Goal: Navigation & Orientation: Find specific page/section

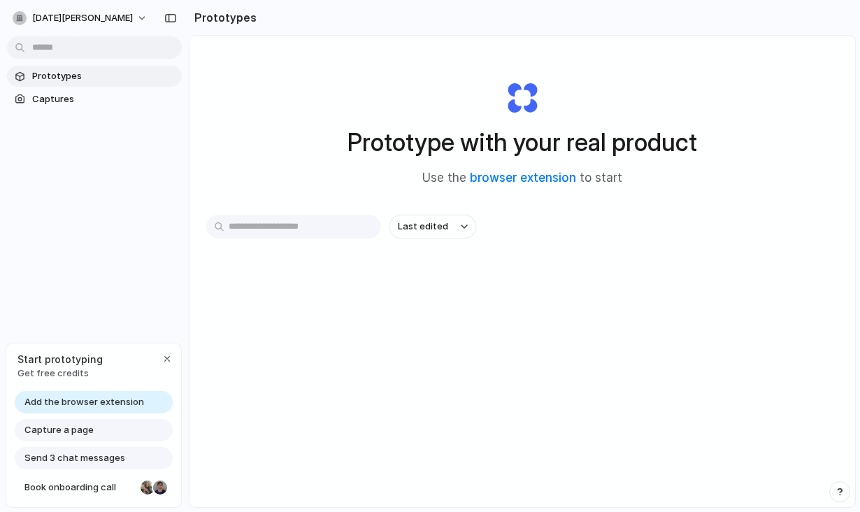
click at [63, 429] on span "Capture a page" at bounding box center [58, 430] width 69 height 14
click at [56, 425] on span "Capture a page" at bounding box center [58, 430] width 69 height 14
click at [38, 359] on span "Start prototyping" at bounding box center [59, 359] width 85 height 15
click at [47, 374] on span "Get free credits" at bounding box center [59, 373] width 85 height 14
click at [162, 359] on div "button" at bounding box center [166, 358] width 11 height 11
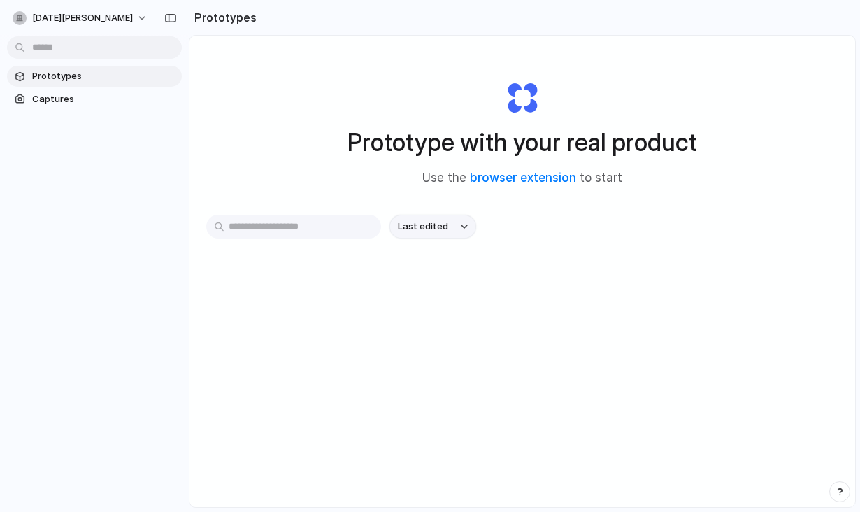
click at [444, 226] on span "Last edited" at bounding box center [423, 226] width 50 height 14
click at [533, 178] on div "Last edited Last created Alphabetical" at bounding box center [430, 256] width 860 height 512
click at [529, 179] on link "browser extension" at bounding box center [523, 178] width 106 height 14
click at [551, 174] on link "browser extension" at bounding box center [523, 178] width 106 height 14
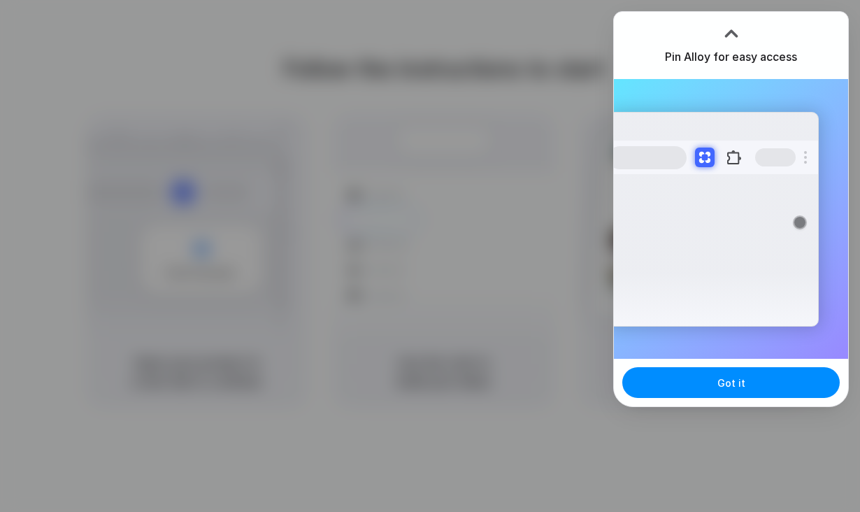
click at [549, 103] on div at bounding box center [430, 256] width 860 height 512
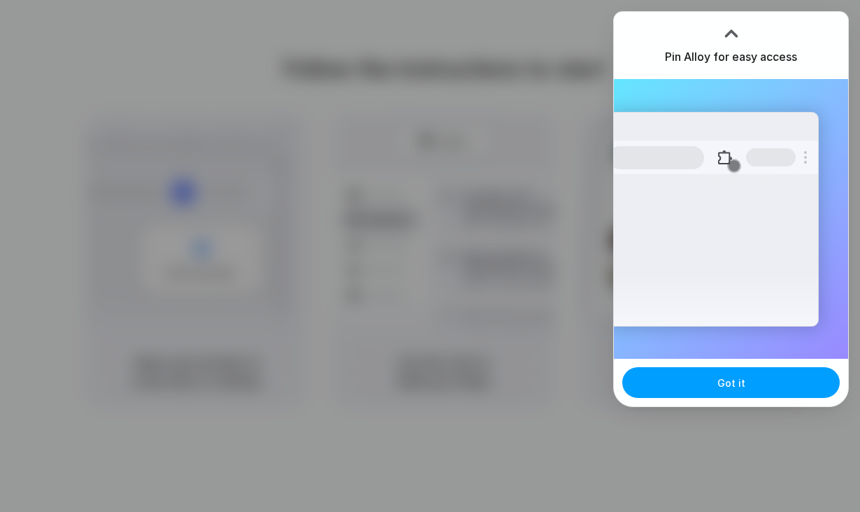
click at [732, 378] on span "Got it" at bounding box center [731, 382] width 28 height 15
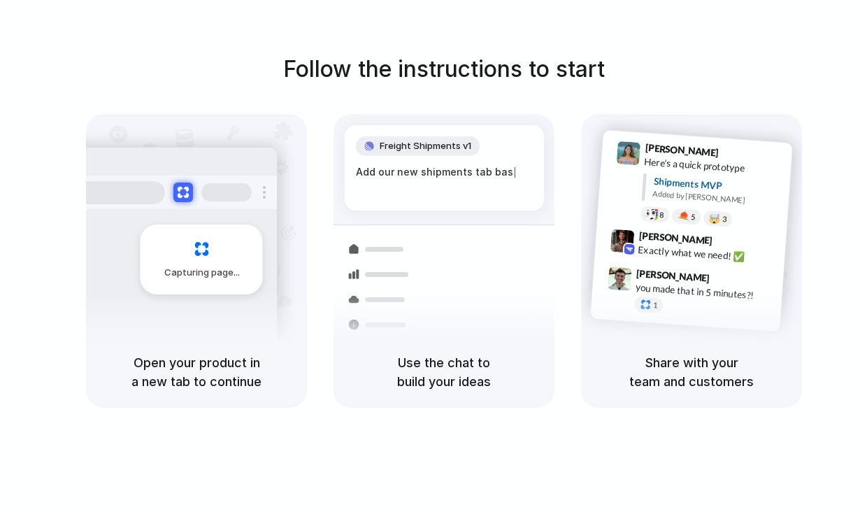
click at [430, 256] on div at bounding box center [430, 256] width 0 height 0
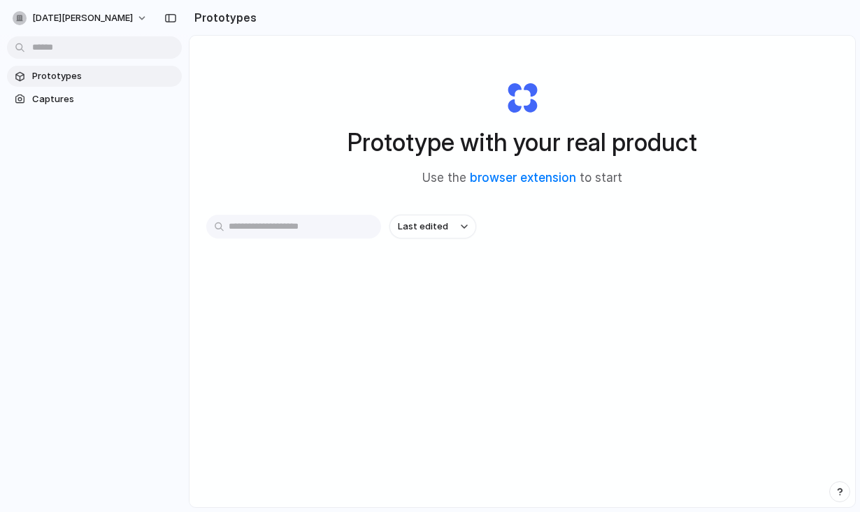
click at [506, 167] on div "Prototype with your real product Use the browser extension to start" at bounding box center [522, 127] width 559 height 151
click at [505, 184] on link "browser extension" at bounding box center [523, 178] width 106 height 14
click at [455, 225] on button "Last edited" at bounding box center [432, 227] width 87 height 24
click at [455, 225] on div "Last edited Last created Alphabetical" at bounding box center [430, 256] width 860 height 512
click at [66, 106] on link "Captures" at bounding box center [94, 99] width 175 height 21
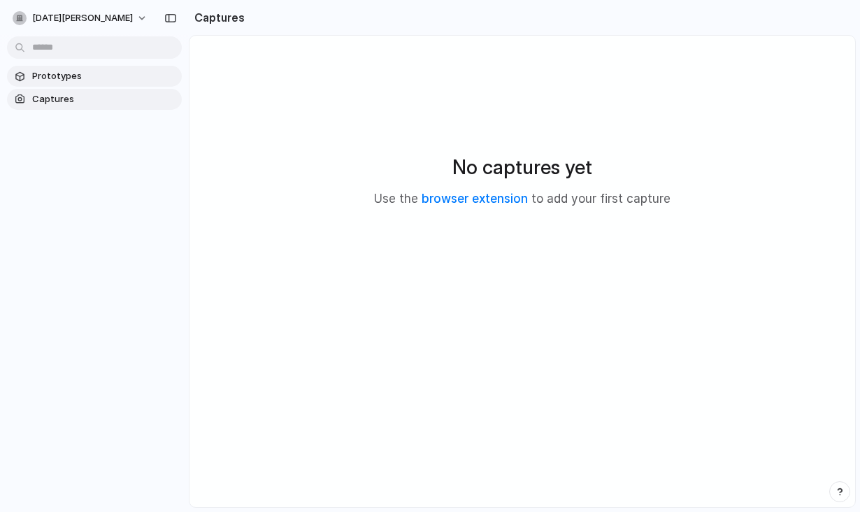
click at [65, 78] on span "Prototypes" at bounding box center [104, 76] width 144 height 14
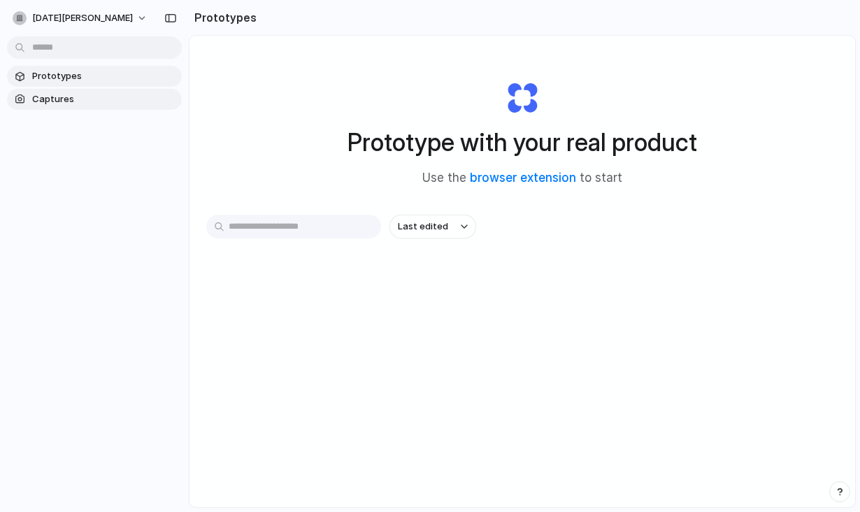
click at [33, 97] on span "Captures" at bounding box center [104, 99] width 144 height 14
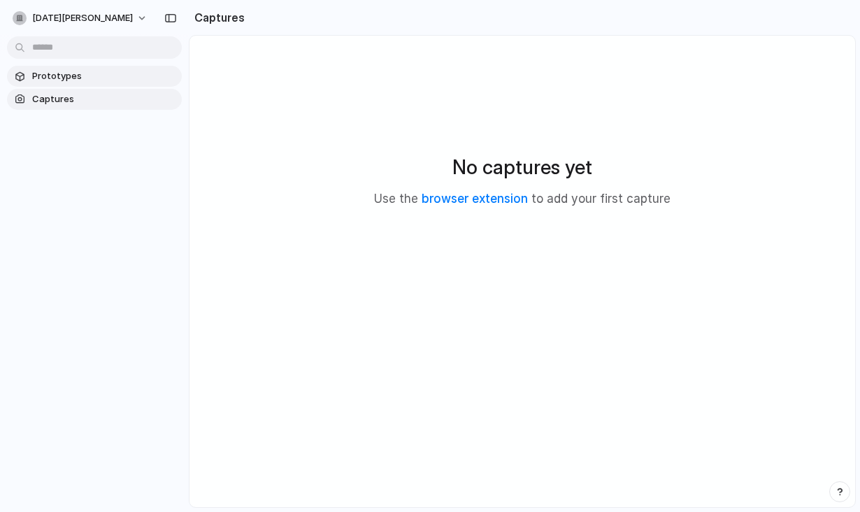
click at [41, 83] on link "Prototypes" at bounding box center [94, 76] width 175 height 21
